Goal: Task Accomplishment & Management: Use online tool/utility

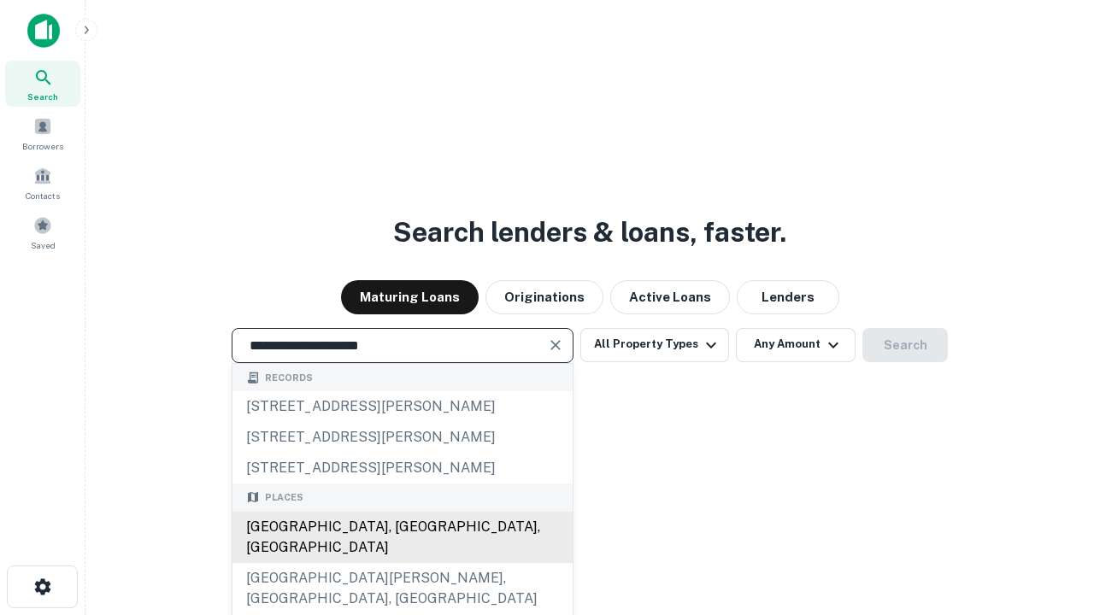
click at [402, 563] on div "Santa Monica, CA, USA" at bounding box center [402, 537] width 340 height 51
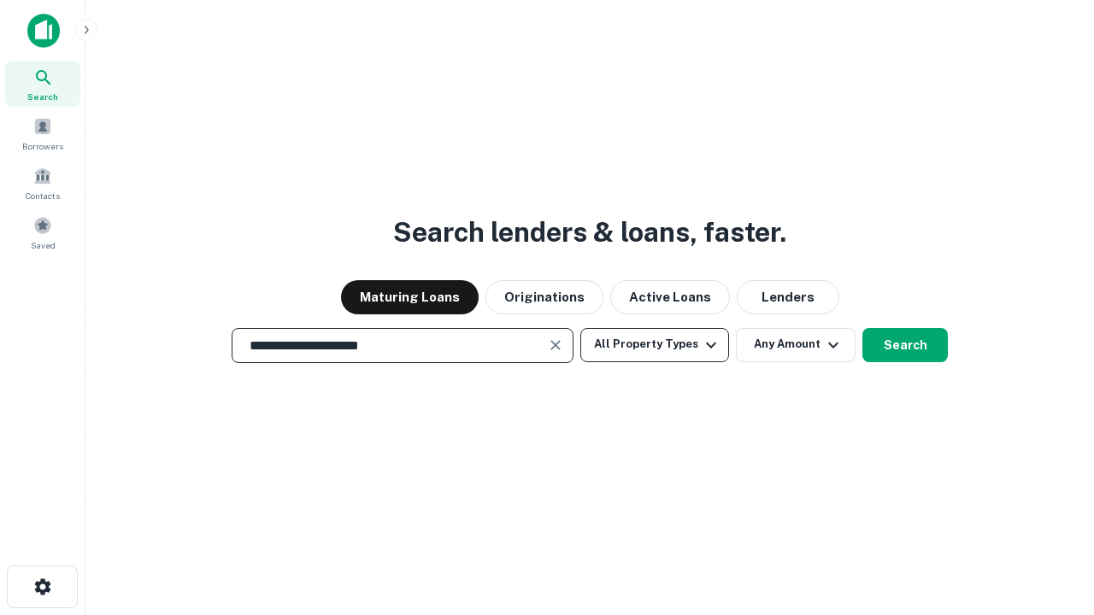
type input "**********"
click at [655, 344] on button "All Property Types" at bounding box center [654, 345] width 149 height 34
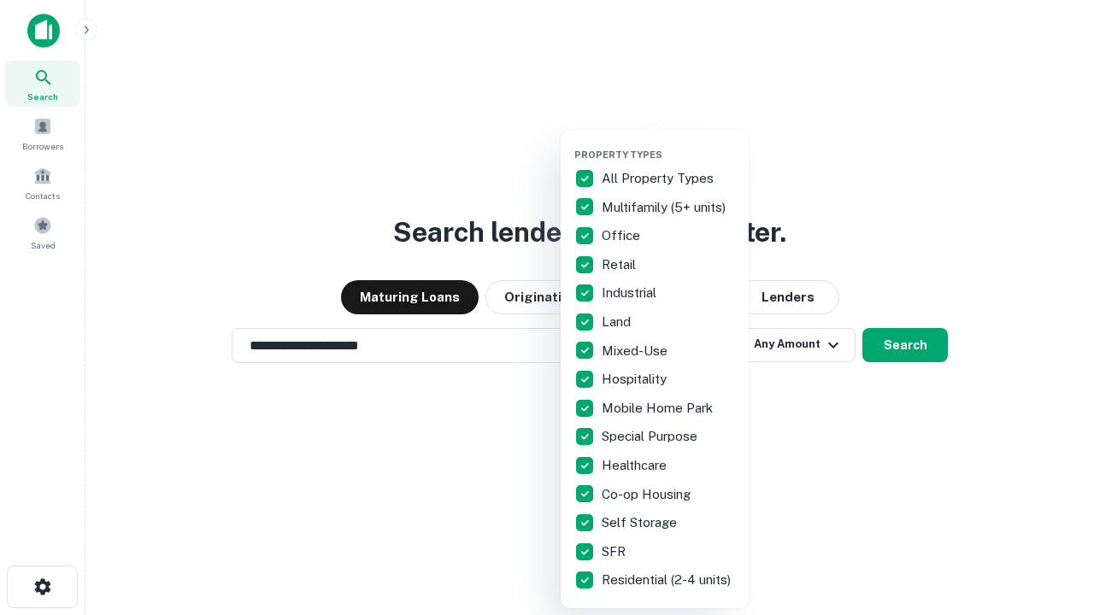
click at [668, 144] on button "button" at bounding box center [668, 144] width 188 height 1
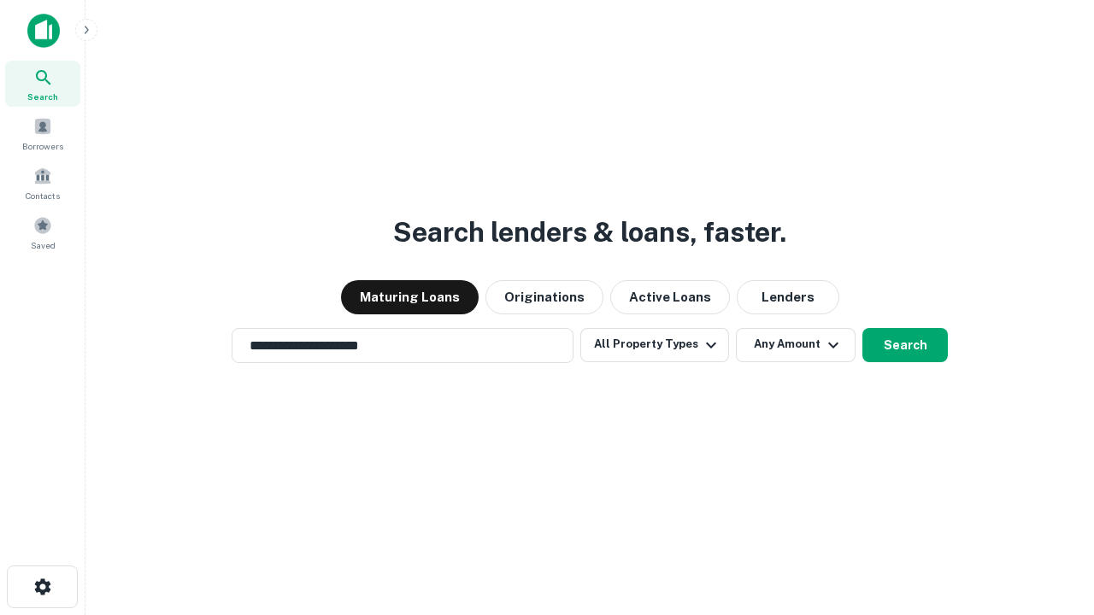
scroll to position [26, 0]
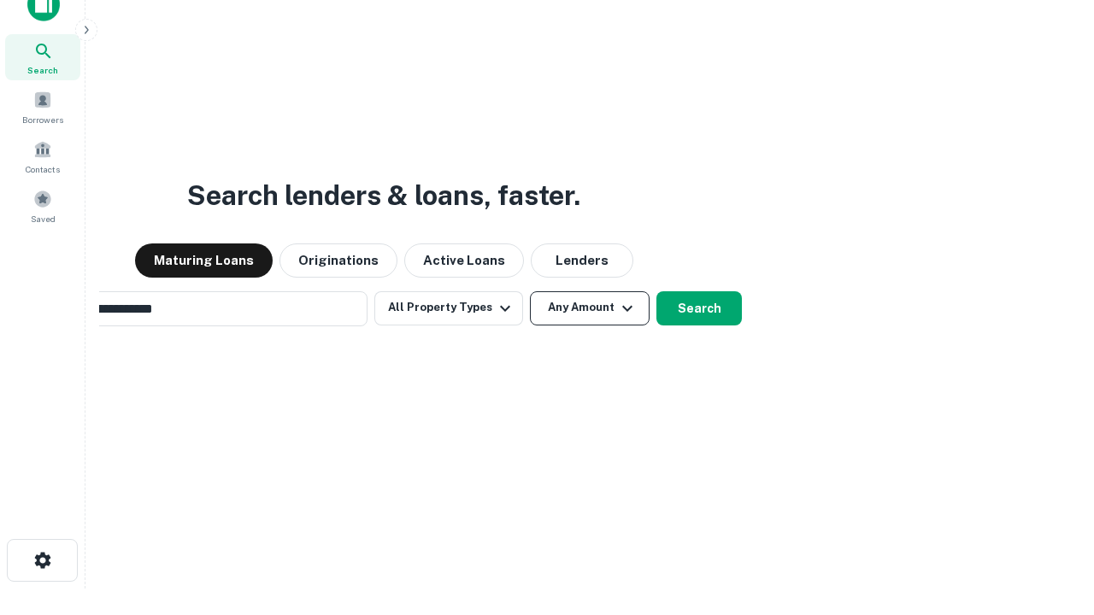
click at [530, 291] on button "Any Amount" at bounding box center [590, 308] width 120 height 34
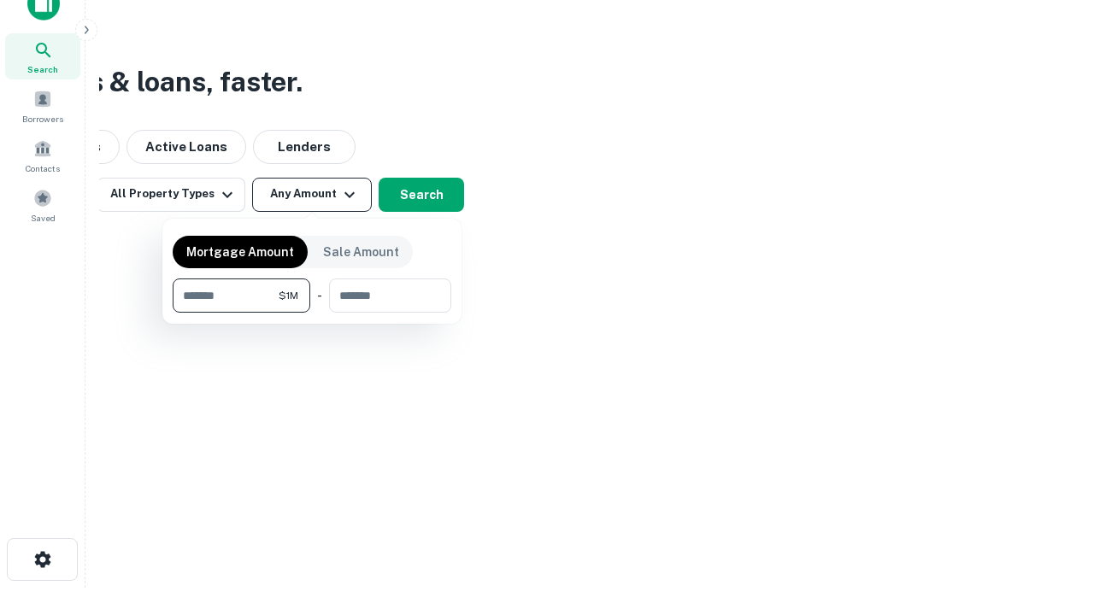
type input "*******"
click at [312, 313] on button "button" at bounding box center [312, 313] width 279 height 1
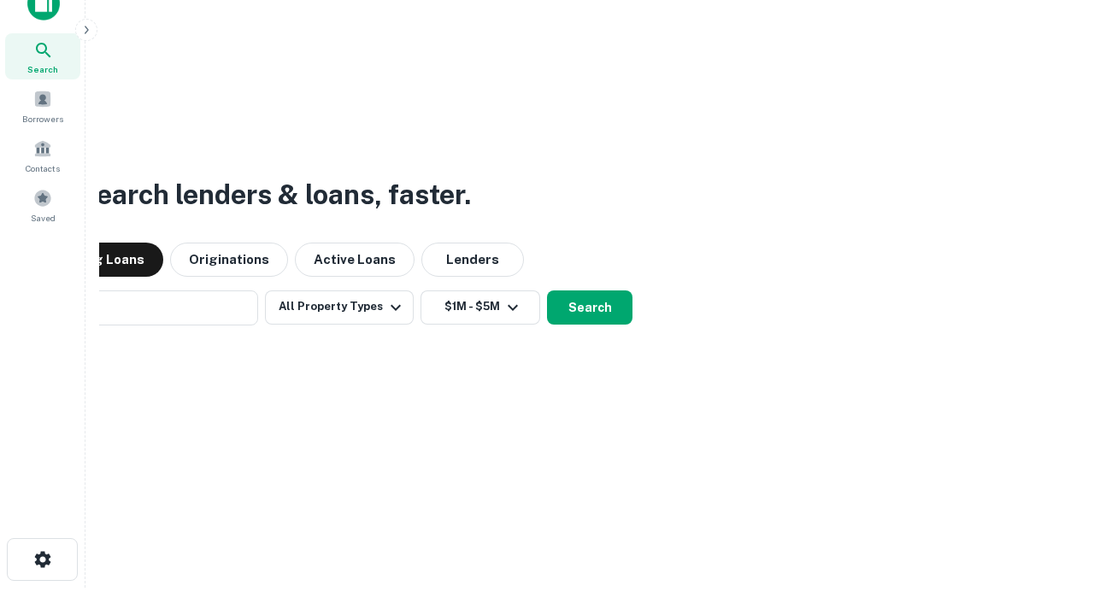
scroll to position [26, 0]
click at [547, 291] on button "Search" at bounding box center [589, 308] width 85 height 34
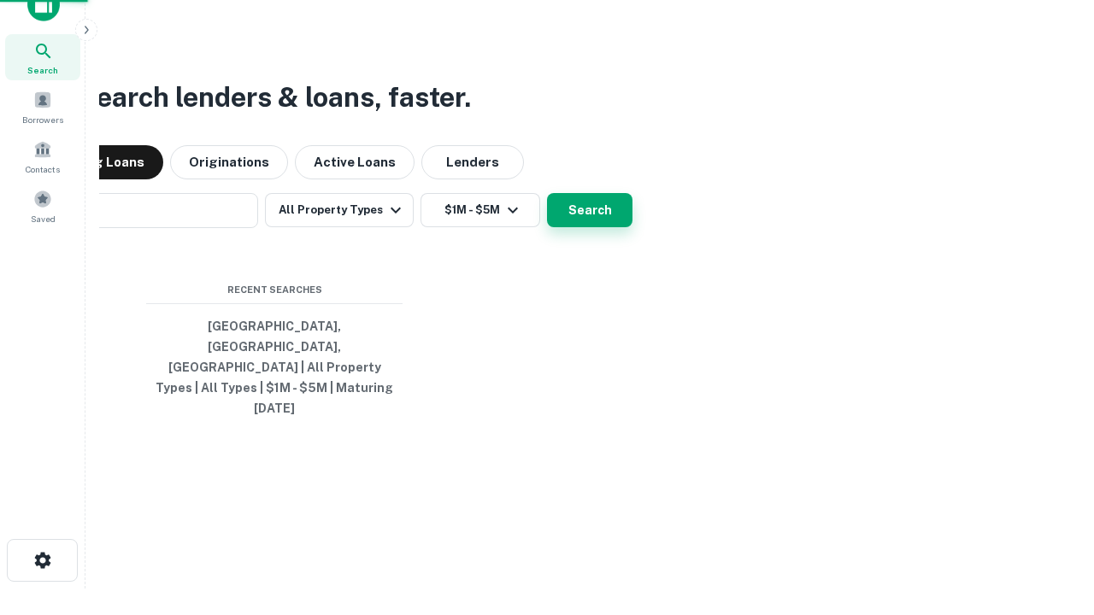
scroll to position [27, 0]
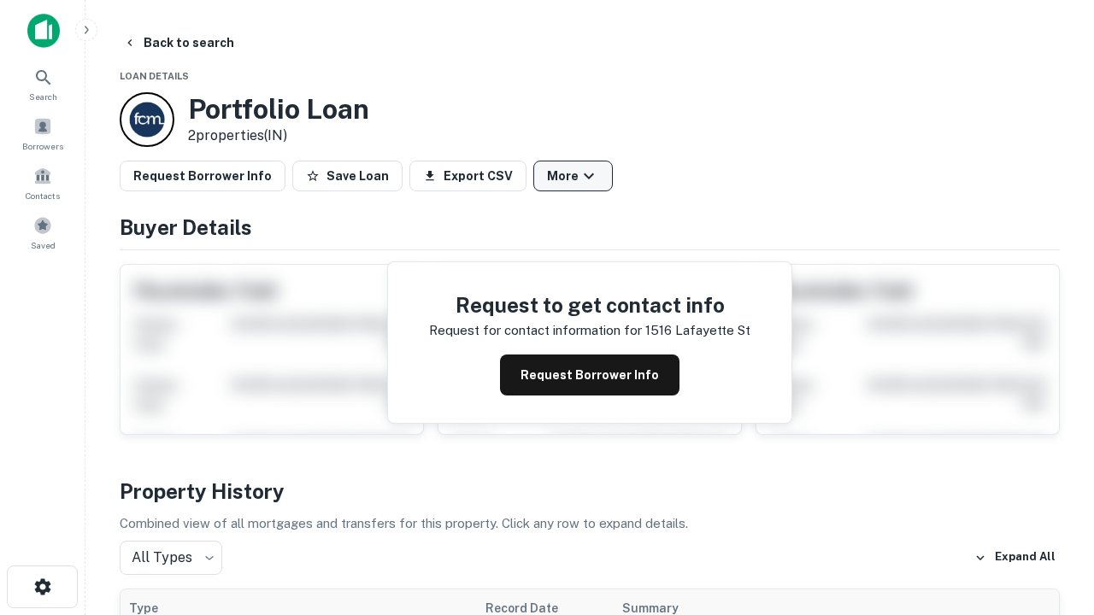
click at [573, 176] on button "More" at bounding box center [572, 176] width 79 height 31
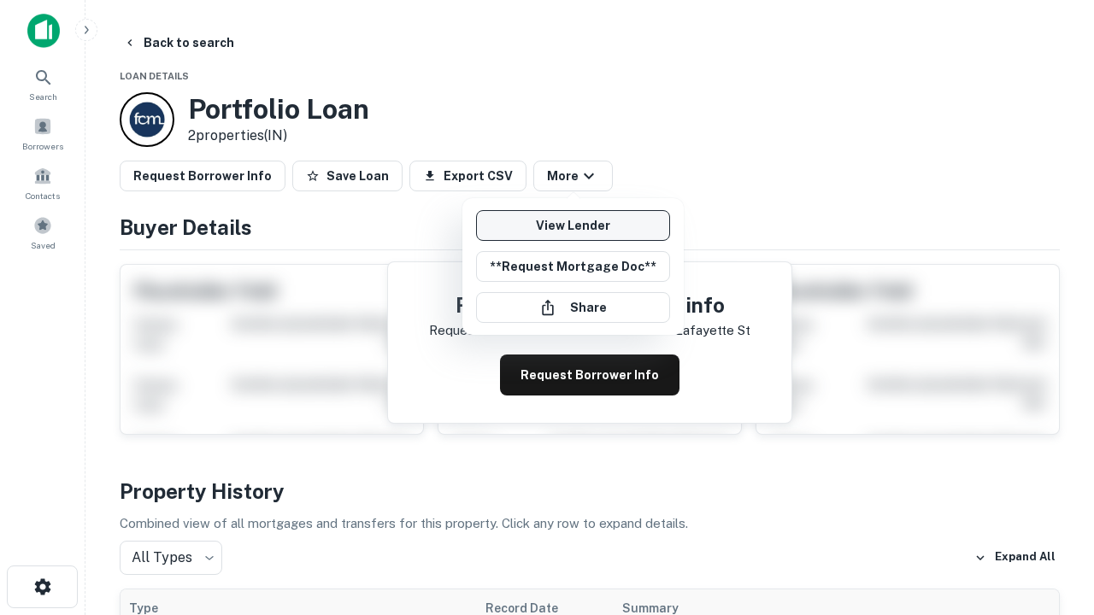
click at [573, 226] on link "View Lender" at bounding box center [573, 225] width 194 height 31
